Goal: Information Seeking & Learning: Find specific fact

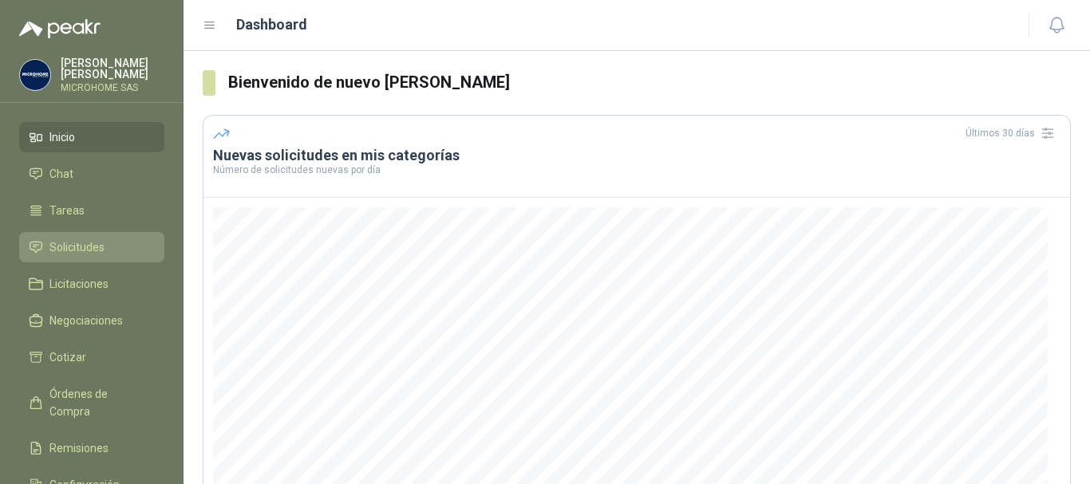
click at [85, 250] on span "Solicitudes" at bounding box center [76, 248] width 55 height 18
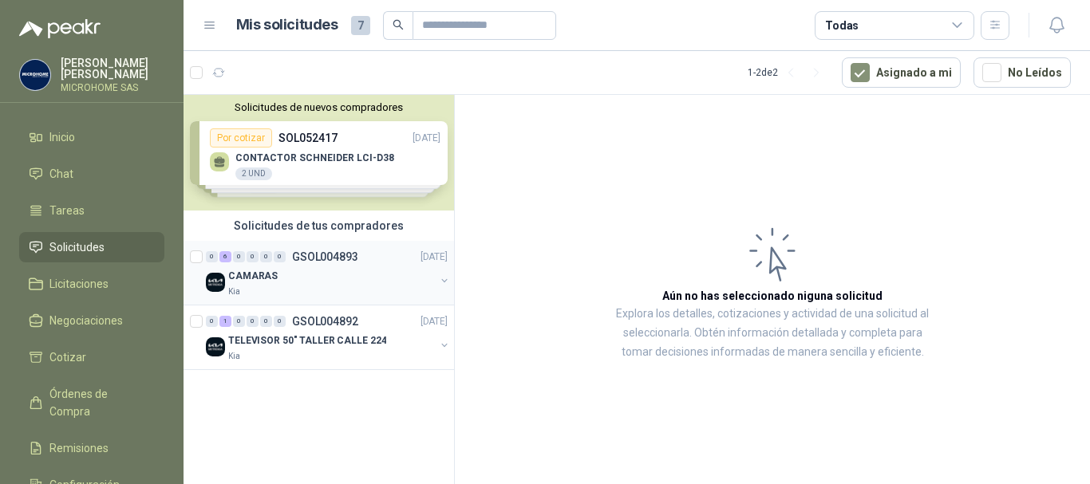
click at [295, 271] on div "CAMARAS" at bounding box center [331, 276] width 207 height 19
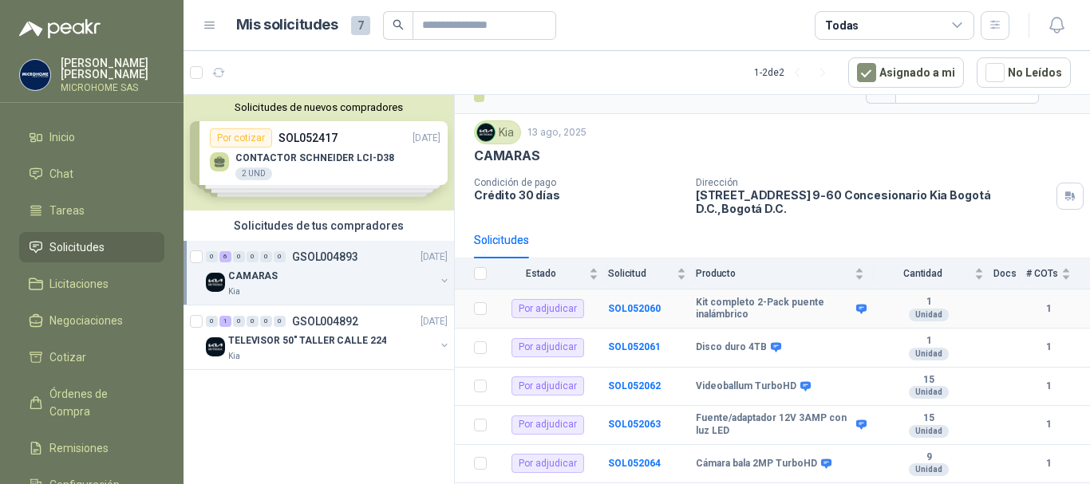
scroll to position [51, 0]
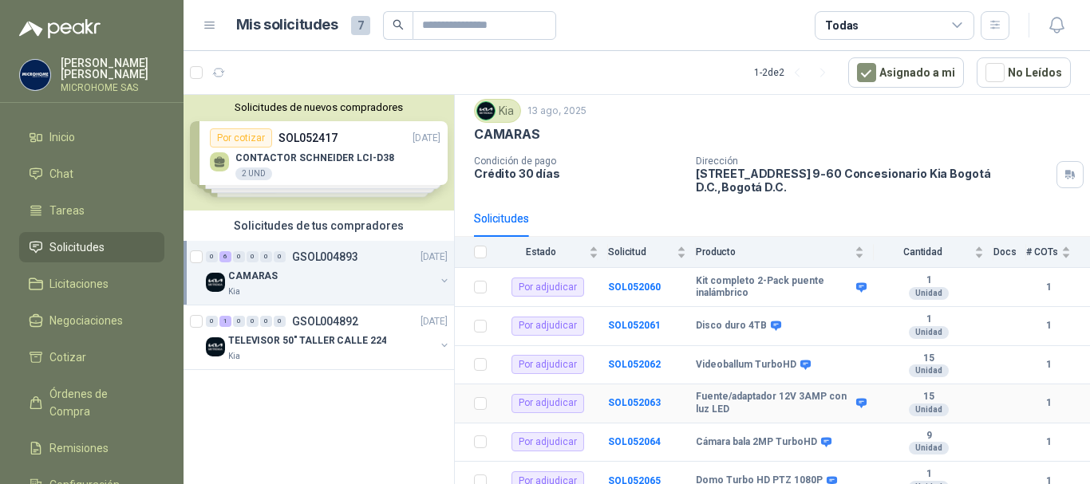
click at [711, 393] on b "Fuente/adaptador 12V 3AMP con luz LED" at bounding box center [774, 403] width 156 height 25
click at [618, 397] on b "SOL052063" at bounding box center [634, 402] width 53 height 11
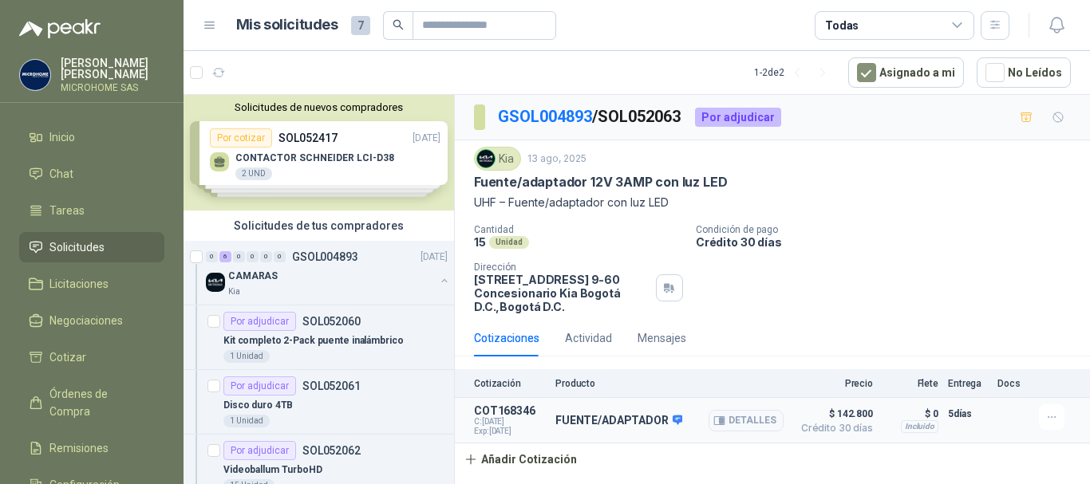
click at [496, 417] on p "COT168346" at bounding box center [510, 411] width 72 height 13
drag, startPoint x: 585, startPoint y: 338, endPoint x: 614, endPoint y: 343, distance: 29.1
click at [584, 338] on div "Actividad" at bounding box center [588, 339] width 47 height 18
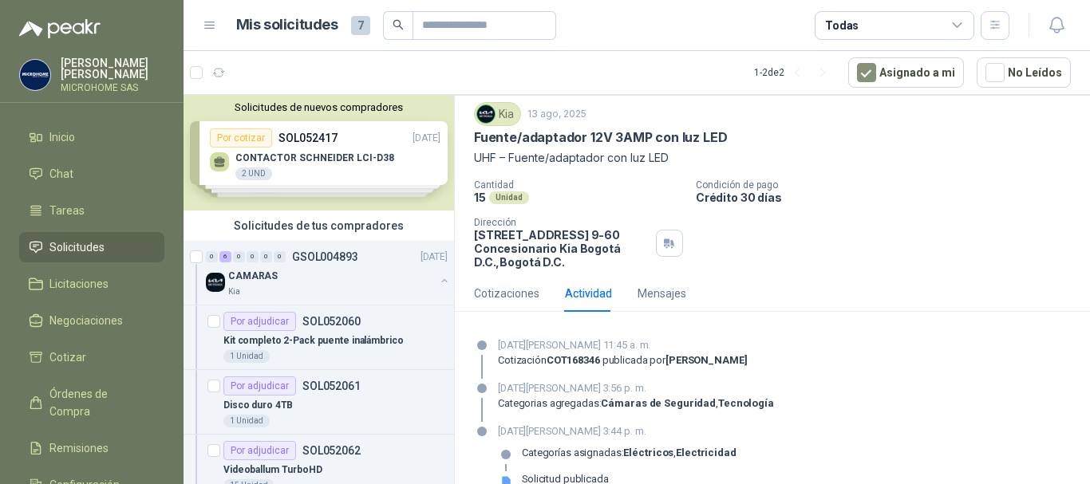
scroll to position [69, 0]
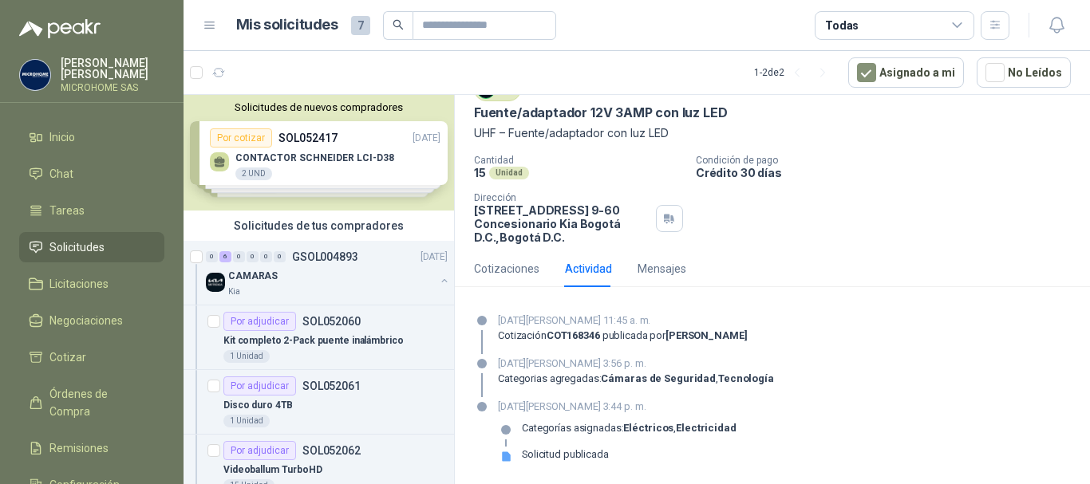
drag, startPoint x: 494, startPoint y: 259, endPoint x: 503, endPoint y: 263, distance: 9.3
click at [493, 260] on div "Cotizaciones" at bounding box center [506, 269] width 65 height 37
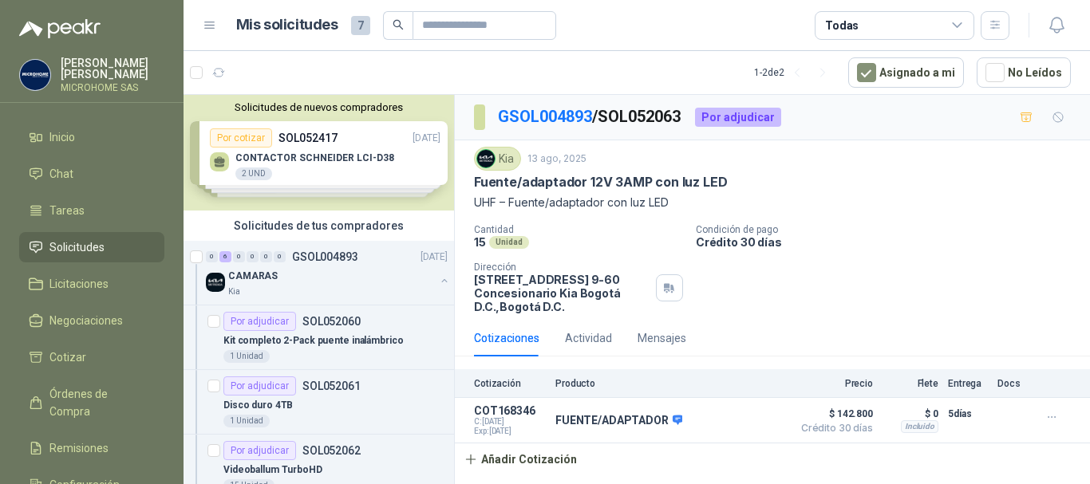
scroll to position [0, 0]
drag, startPoint x: 478, startPoint y: 202, endPoint x: 499, endPoint y: 205, distance: 21.0
click at [499, 205] on p "UHF – Fuente/adaptador con luz LED" at bounding box center [772, 203] width 597 height 18
click at [498, 206] on p "UHF – Fuente/adaptador con luz LED" at bounding box center [772, 203] width 597 height 18
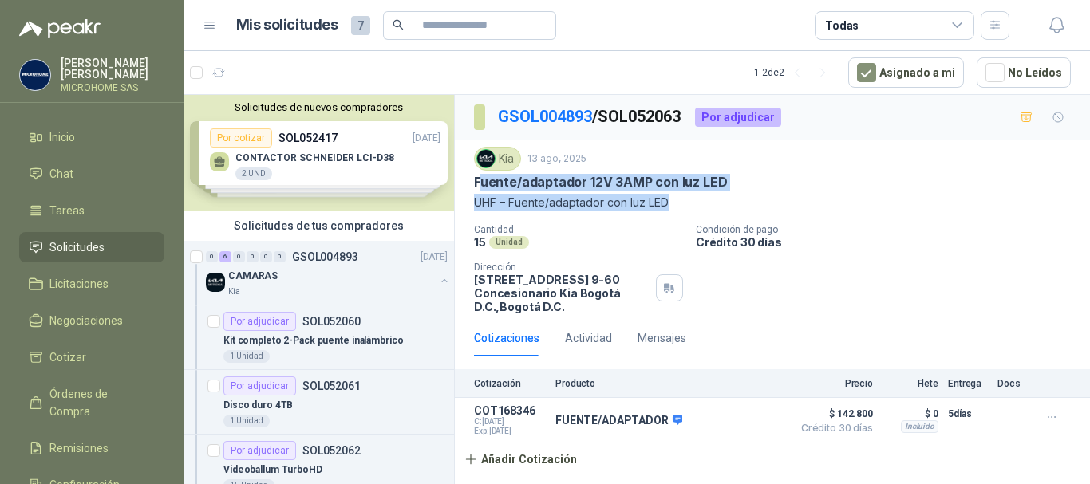
drag, startPoint x: 497, startPoint y: 186, endPoint x: 678, endPoint y: 209, distance: 182.6
click at [678, 209] on div "Kia [DATE] Fuente/adaptador 12V 3AMP con luz LED UHF – Fuente/adaptador con luz…" at bounding box center [772, 179] width 597 height 65
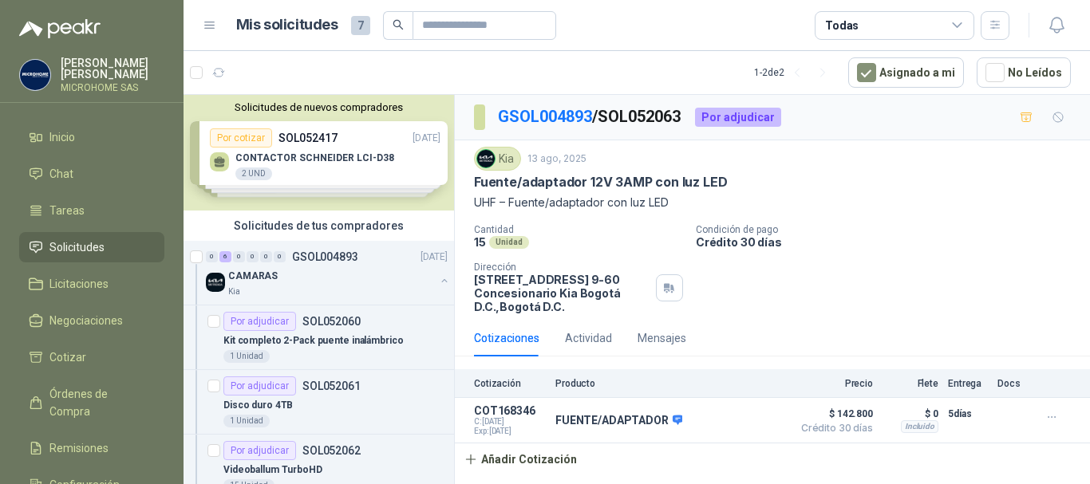
click at [476, 183] on p "Fuente/adaptador 12V 3AMP con luz LED" at bounding box center [600, 182] width 253 height 17
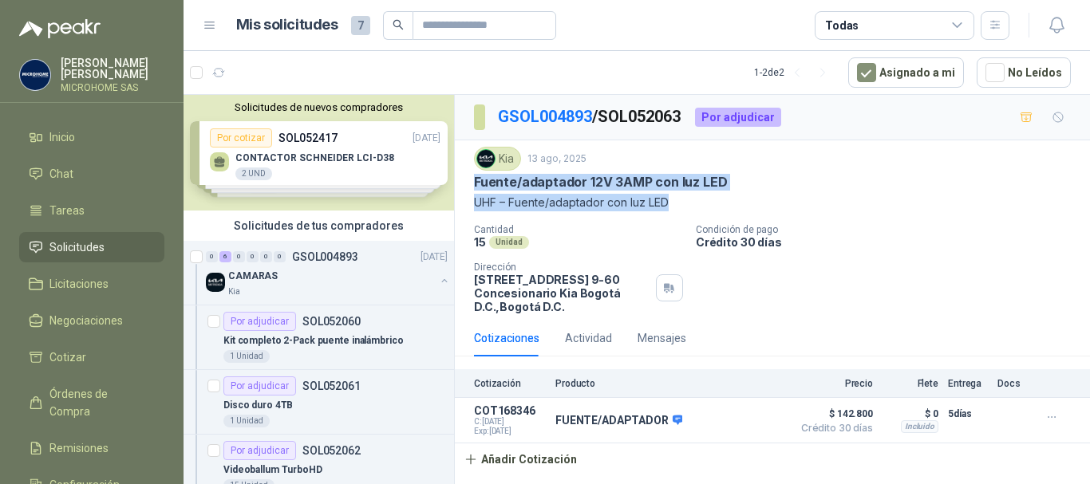
drag, startPoint x: 476, startPoint y: 181, endPoint x: 677, endPoint y: 204, distance: 202.4
click at [677, 204] on div "Kia [DATE] Fuente/adaptador 12V 3AMP con luz LED UHF – Fuente/adaptador con luz…" at bounding box center [772, 179] width 597 height 65
copy div "Fuente/adaptador 12V 3AMP con luz LED UHF – Fuente/adaptador con luz LED"
click at [64, 124] on link "Inicio" at bounding box center [91, 137] width 145 height 30
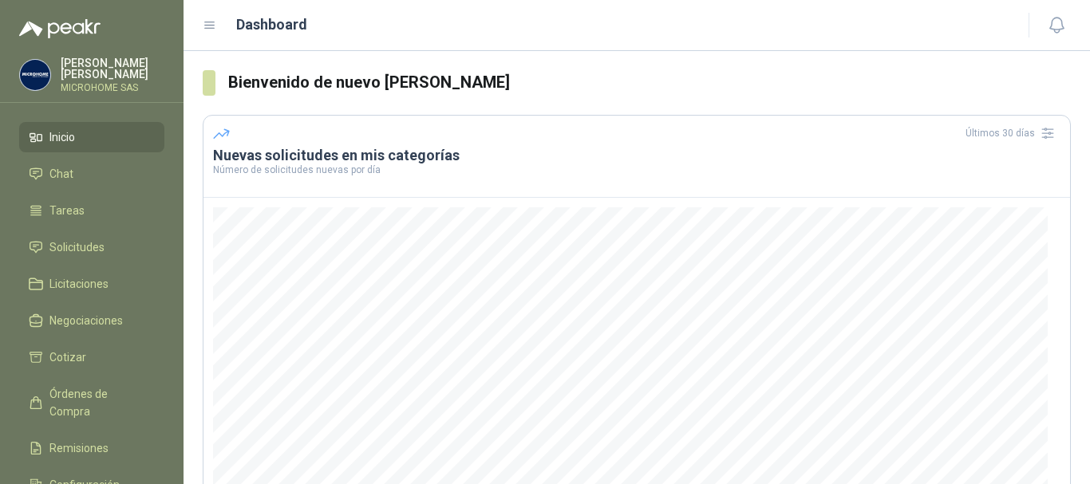
click at [259, 85] on h3 "Bienvenido de nuevo [PERSON_NAME]" at bounding box center [649, 82] width 843 height 25
click at [78, 243] on span "Solicitudes" at bounding box center [76, 248] width 55 height 18
